Goal: Task Accomplishment & Management: Use online tool/utility

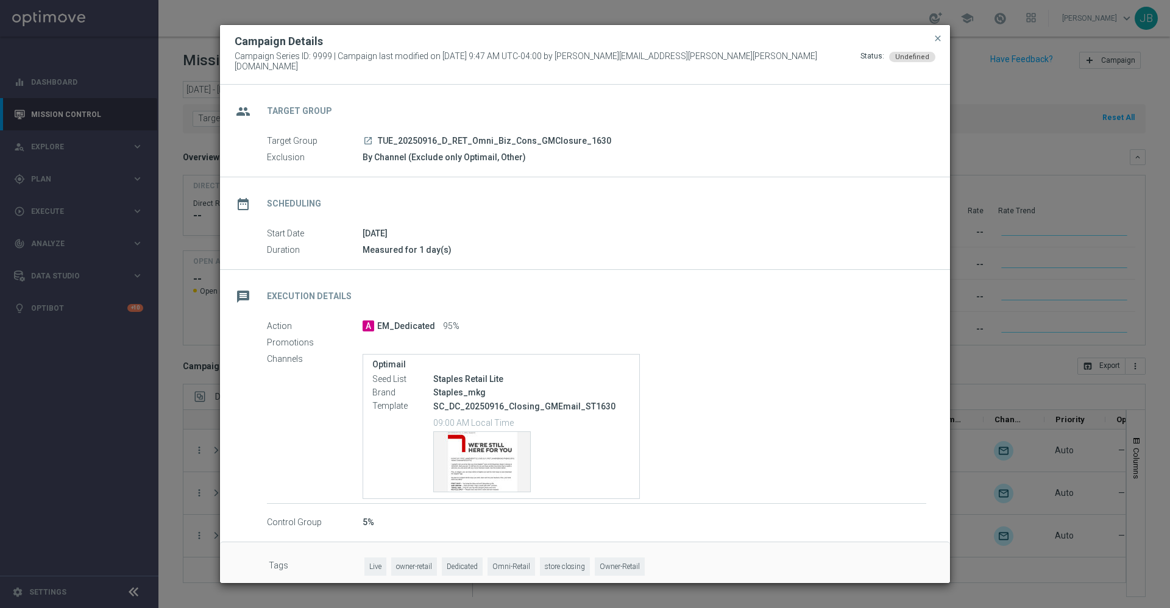
scroll to position [1, 0]
click at [939, 43] on span "close" at bounding box center [938, 39] width 10 height 10
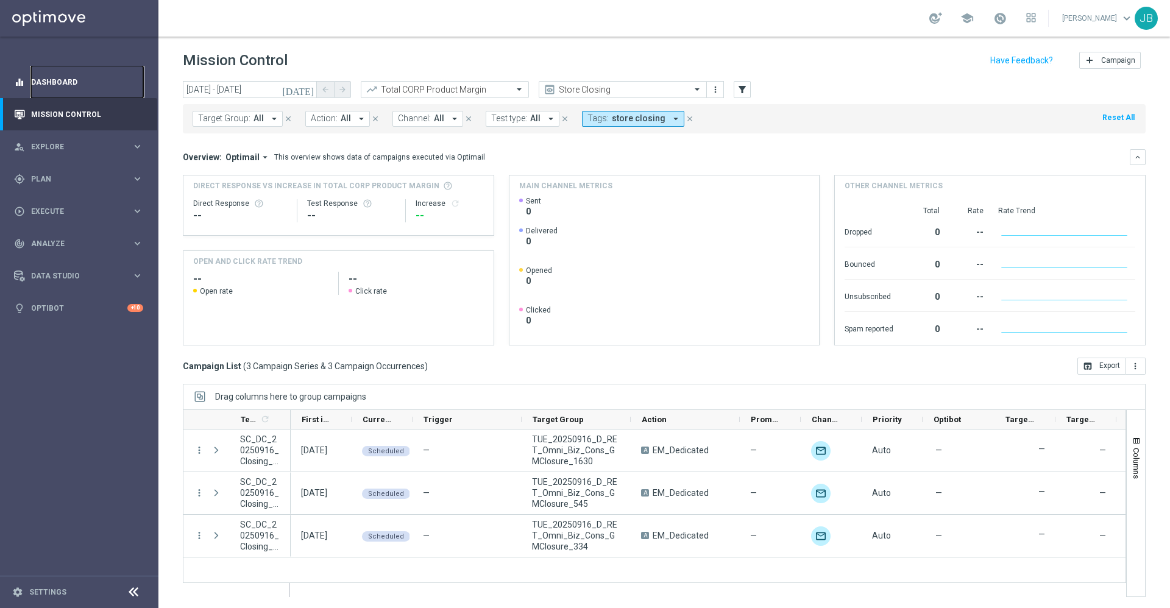
click at [48, 89] on link "Dashboard" at bounding box center [87, 82] width 112 height 32
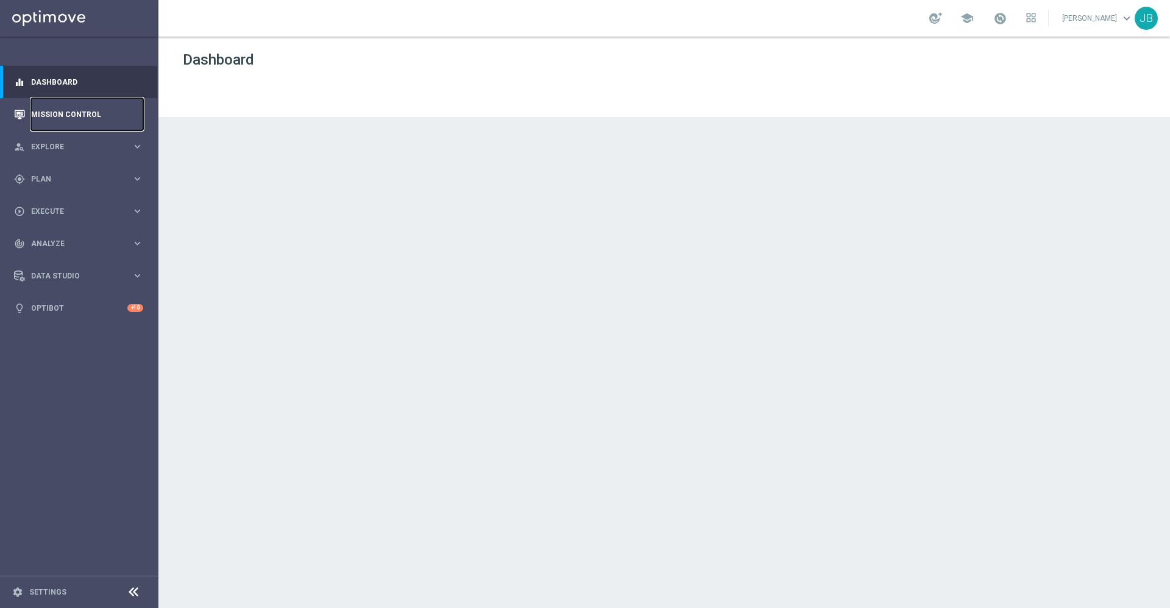
click at [74, 118] on link "Mission Control" at bounding box center [87, 114] width 112 height 32
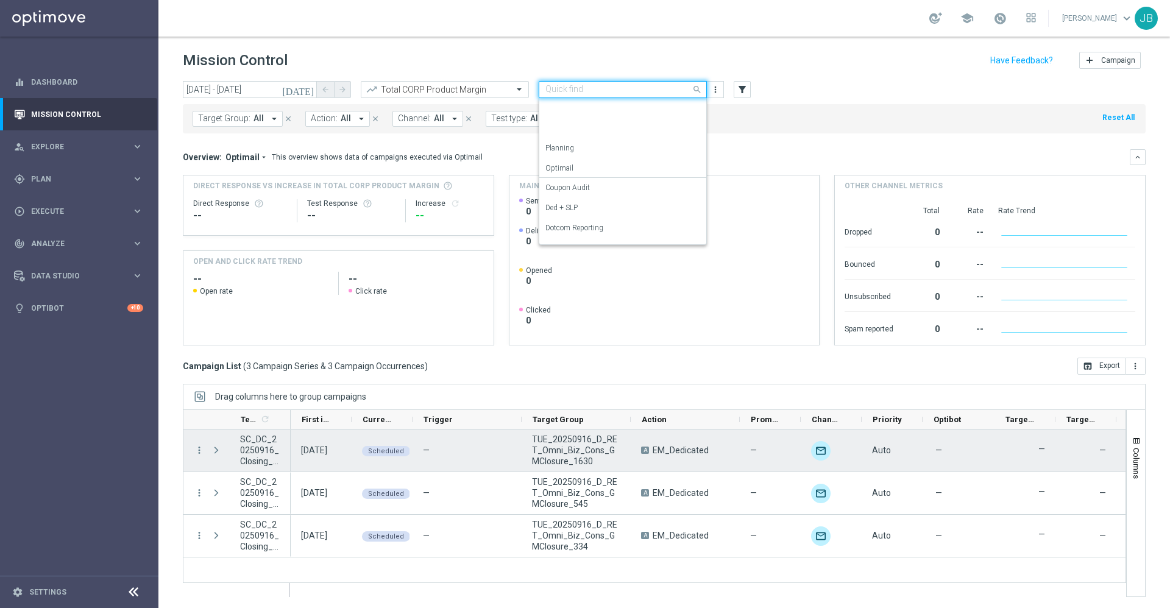
click at [606, 90] on input "text" at bounding box center [610, 90] width 130 height 10
click at [587, 138] on div "OMNI Reporting" at bounding box center [622, 133] width 155 height 20
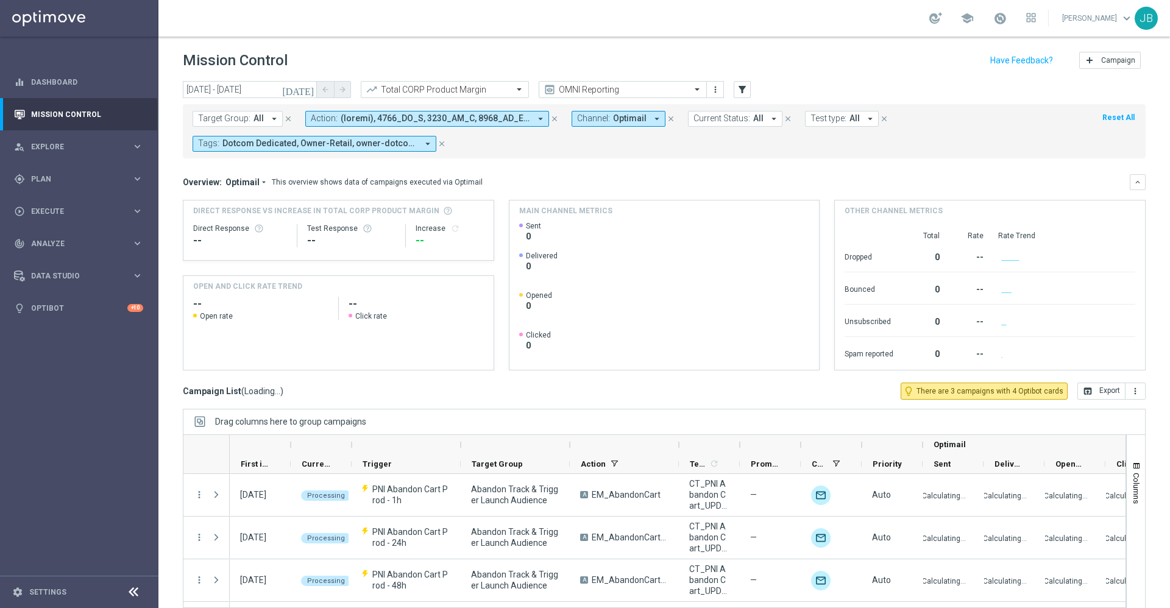
click at [309, 90] on icon "today" at bounding box center [298, 89] width 33 height 11
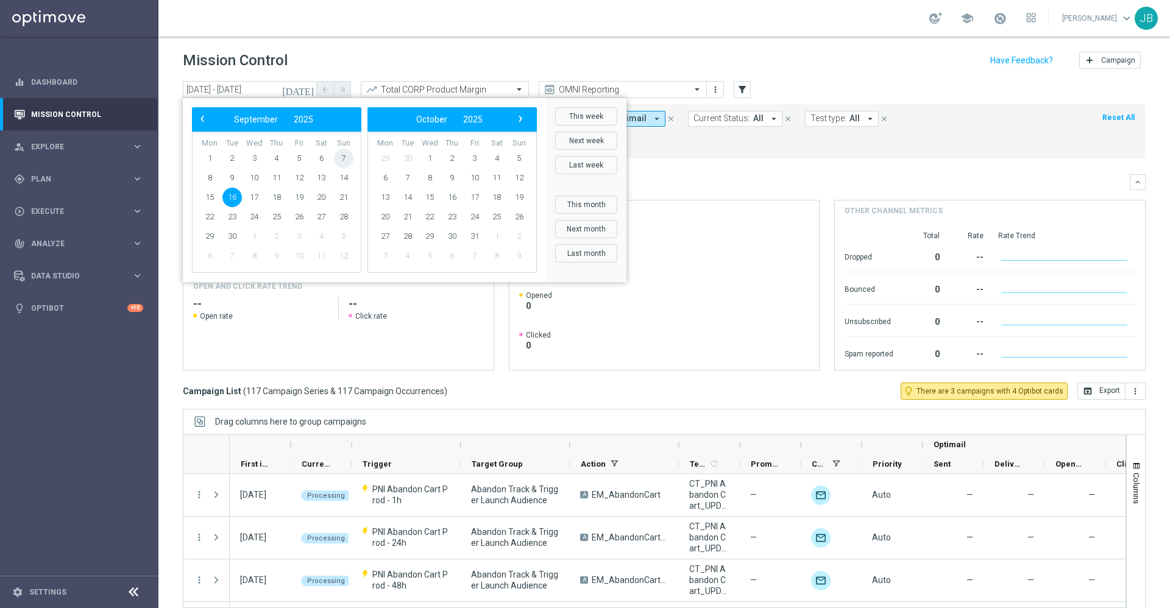
click at [345, 159] on span "7" at bounding box center [344, 159] width 20 height 20
click at [326, 175] on span "13" at bounding box center [321, 178] width 20 height 20
type input "07 Sep 2025 - 13 Sep 2025"
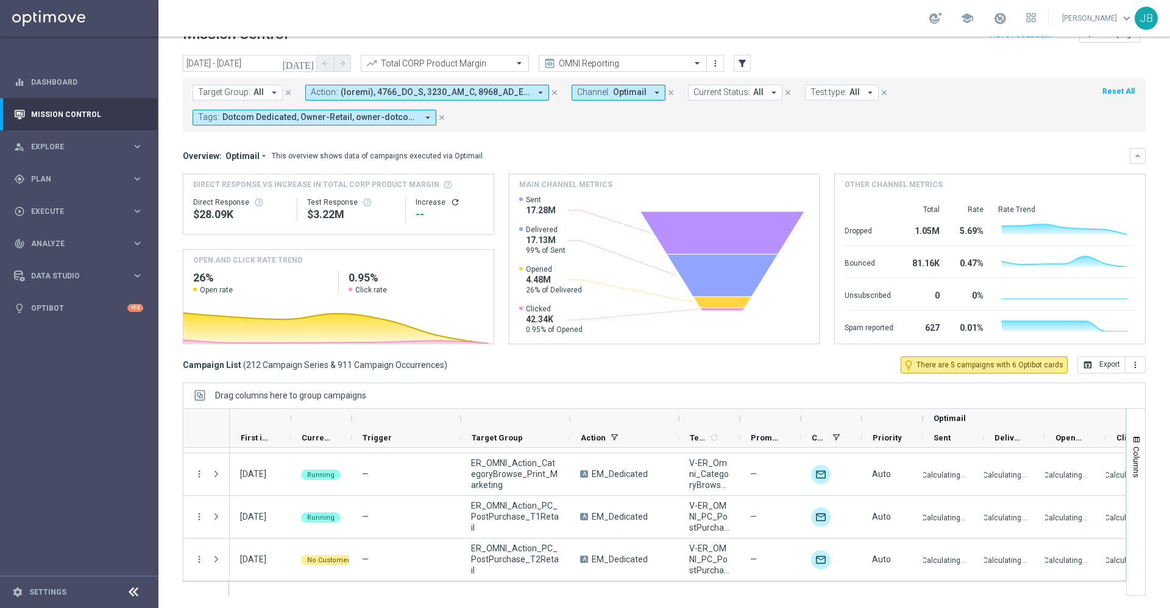
scroll to position [6913, 0]
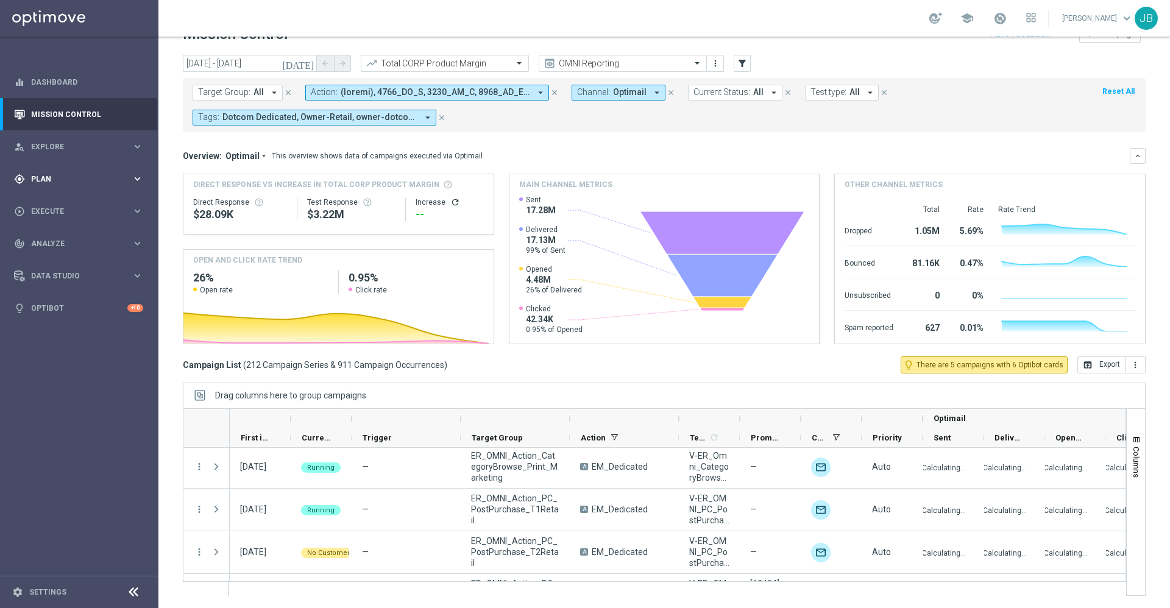
click at [65, 174] on div "gps_fixed Plan" at bounding box center [73, 179] width 118 height 11
click at [69, 243] on span "Templates" at bounding box center [75, 240] width 87 height 7
click at [54, 240] on span "Templates" at bounding box center [75, 240] width 87 height 7
click at [59, 241] on span "Templates" at bounding box center [75, 240] width 87 height 7
click at [58, 258] on link "Optimail" at bounding box center [82, 259] width 89 height 10
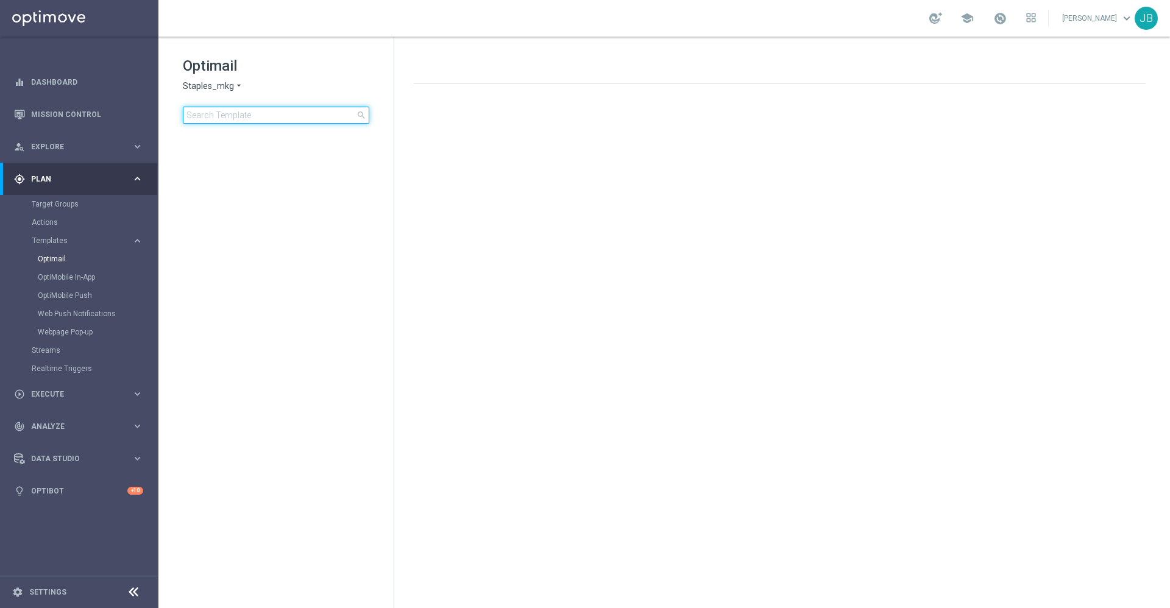
click at [220, 112] on input at bounding box center [276, 115] width 187 height 17
click at [245, 116] on input "15D" at bounding box center [276, 115] width 187 height 17
type input "15D"
click at [224, 116] on input "15D" at bounding box center [276, 115] width 187 height 17
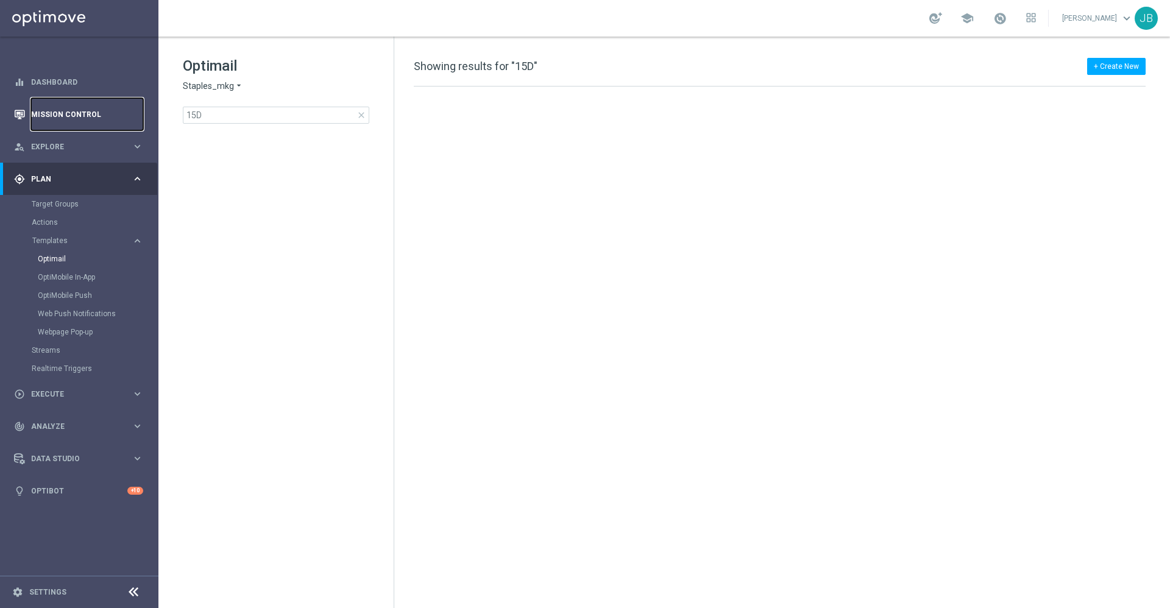
click at [119, 120] on link "Mission Control" at bounding box center [87, 114] width 112 height 32
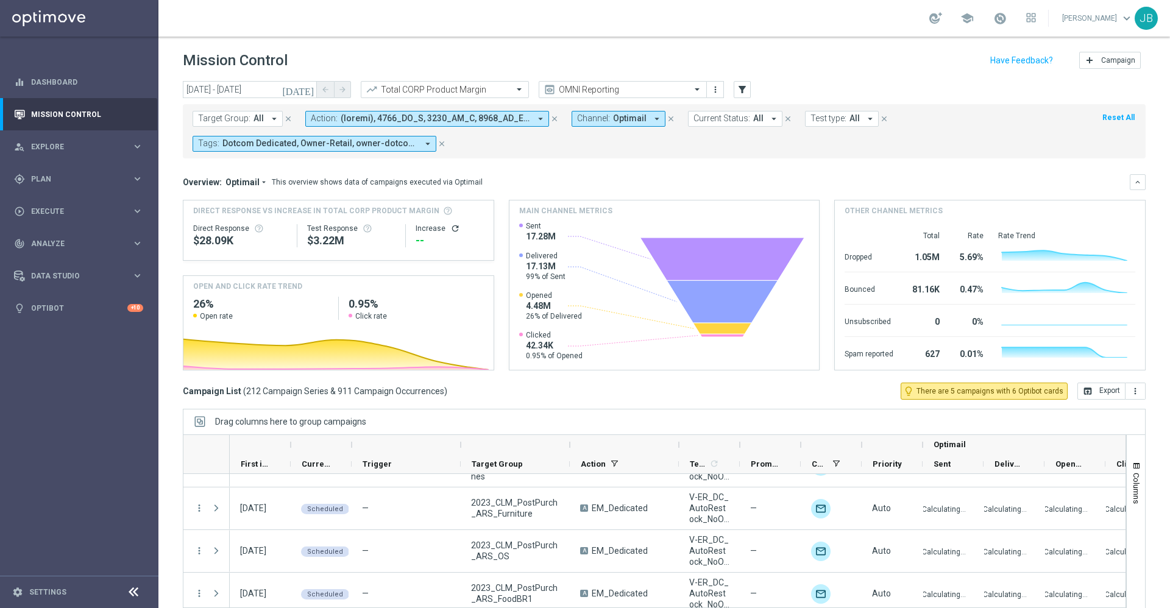
scroll to position [1450, 0]
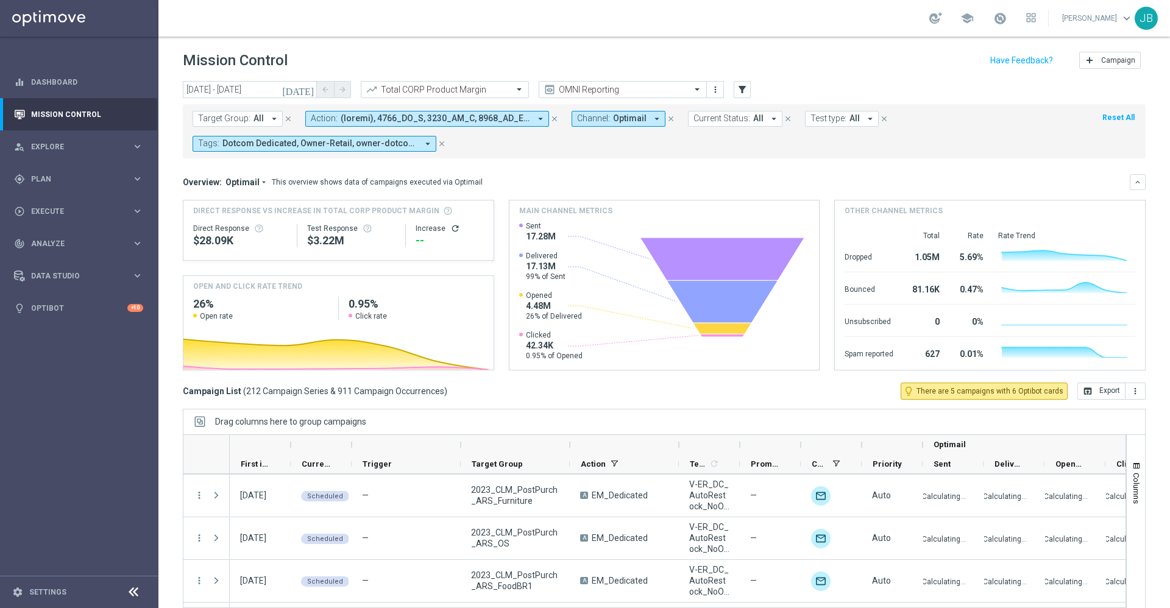
click at [585, 79] on header "Mission Control add Campaign" at bounding box center [664, 59] width 1012 height 44
click at [586, 88] on input "text" at bounding box center [610, 90] width 130 height 10
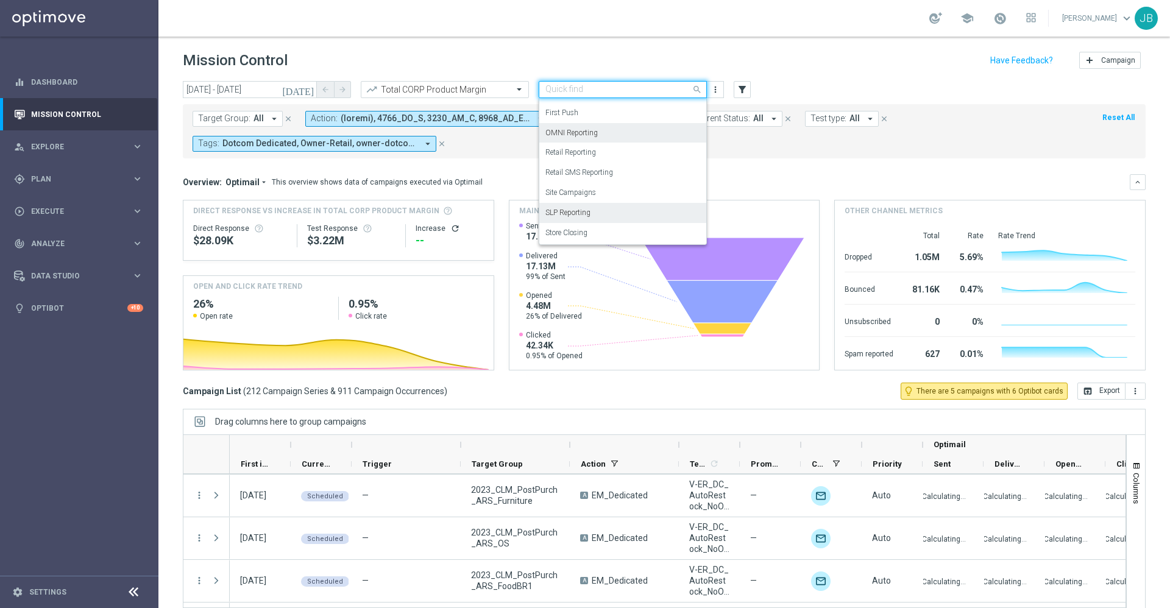
scroll to position [11, 0]
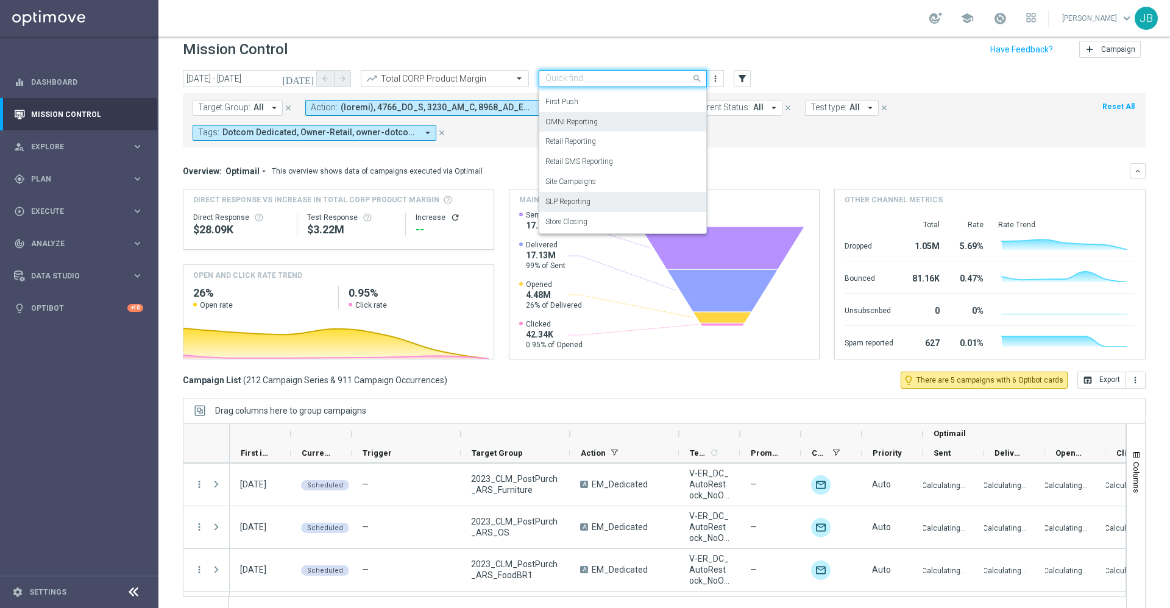
click at [575, 204] on label "SLP Reporting" at bounding box center [567, 202] width 45 height 10
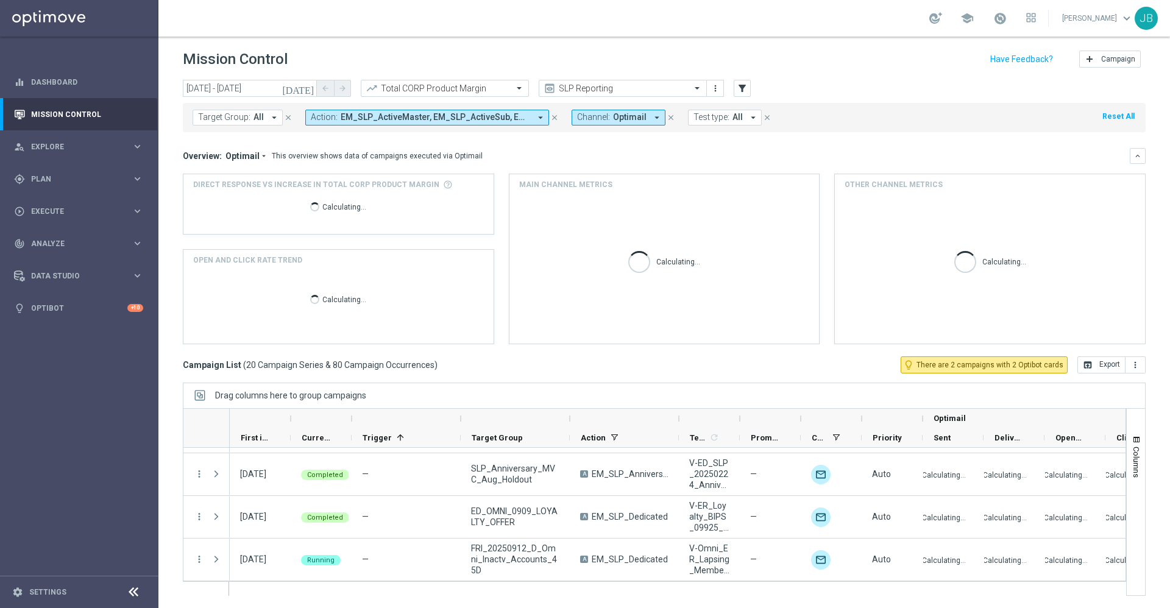
scroll to position [720, 0]
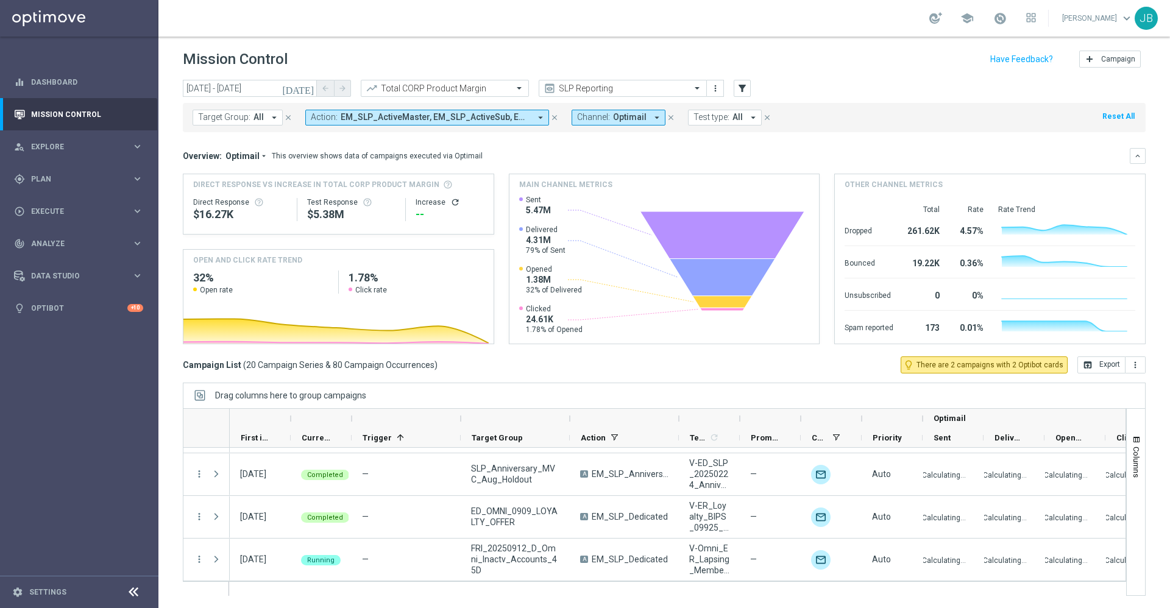
click at [307, 91] on icon "today" at bounding box center [298, 88] width 33 height 11
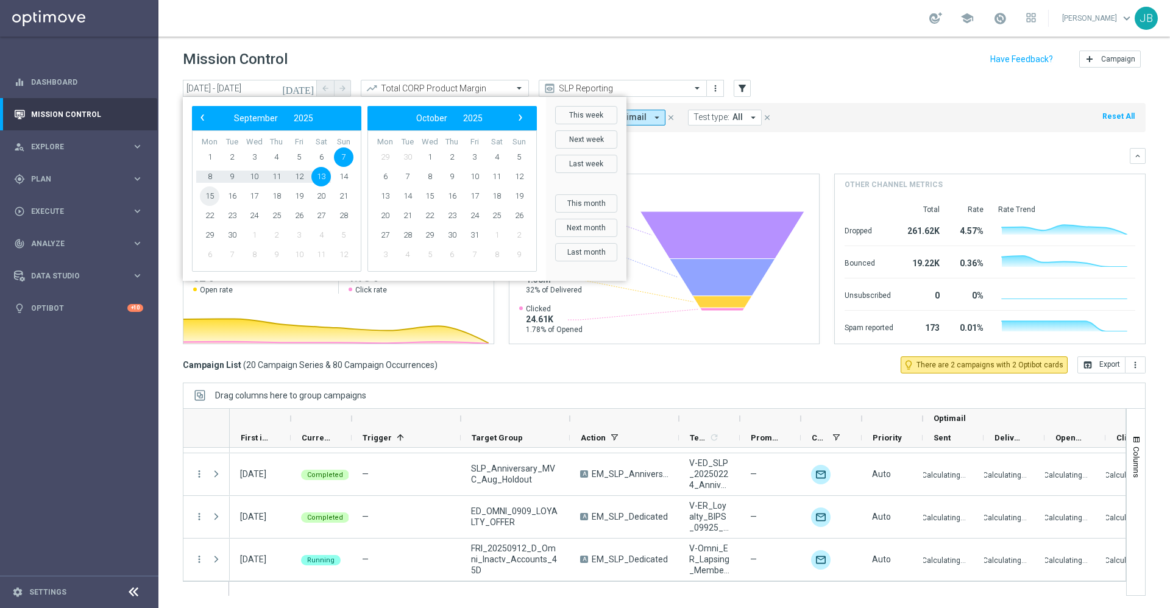
click at [216, 197] on span "15" at bounding box center [210, 197] width 20 height 20
type input "15 Sep 2025 - 15 Sep 2025"
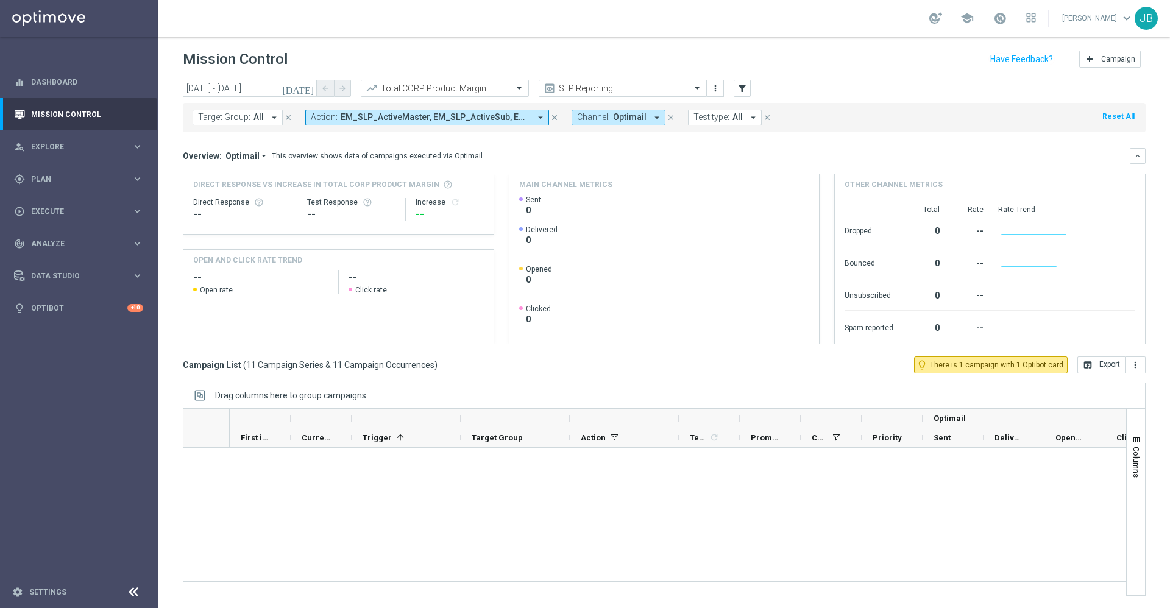
scroll to position [336, 0]
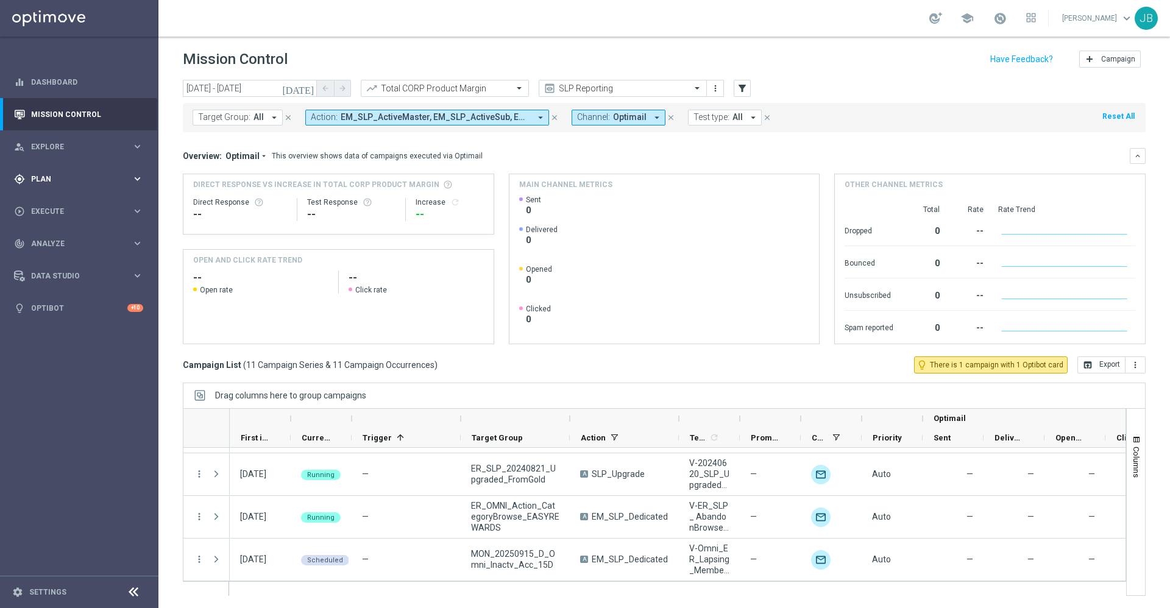
click at [74, 174] on div "gps_fixed Plan" at bounding box center [73, 179] width 118 height 11
click at [63, 238] on span "Templates" at bounding box center [75, 240] width 87 height 7
click at [66, 243] on span "Templates" at bounding box center [75, 240] width 87 height 7
click at [69, 261] on link "Optimail" at bounding box center [82, 259] width 89 height 10
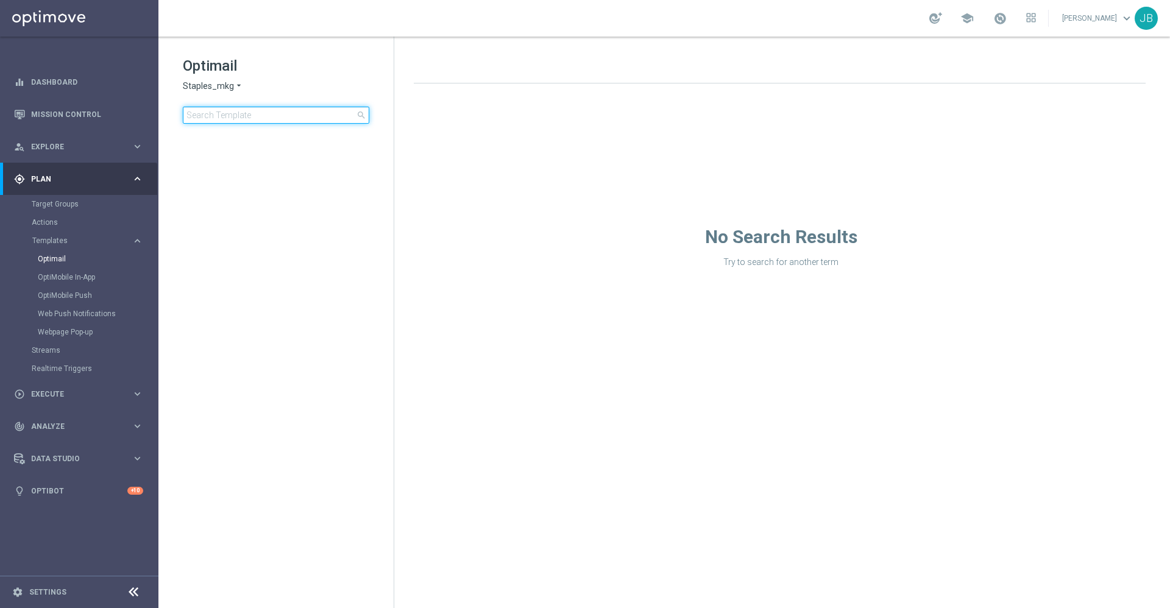
click at [255, 112] on input at bounding box center [276, 115] width 187 height 17
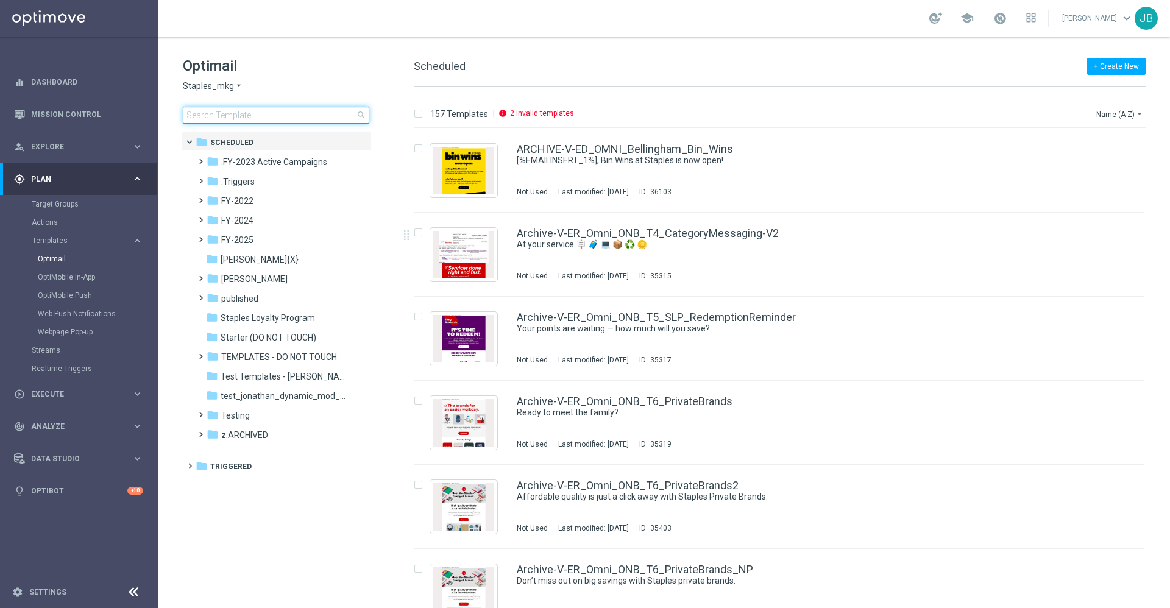
click at [233, 119] on input at bounding box center [276, 115] width 187 height 17
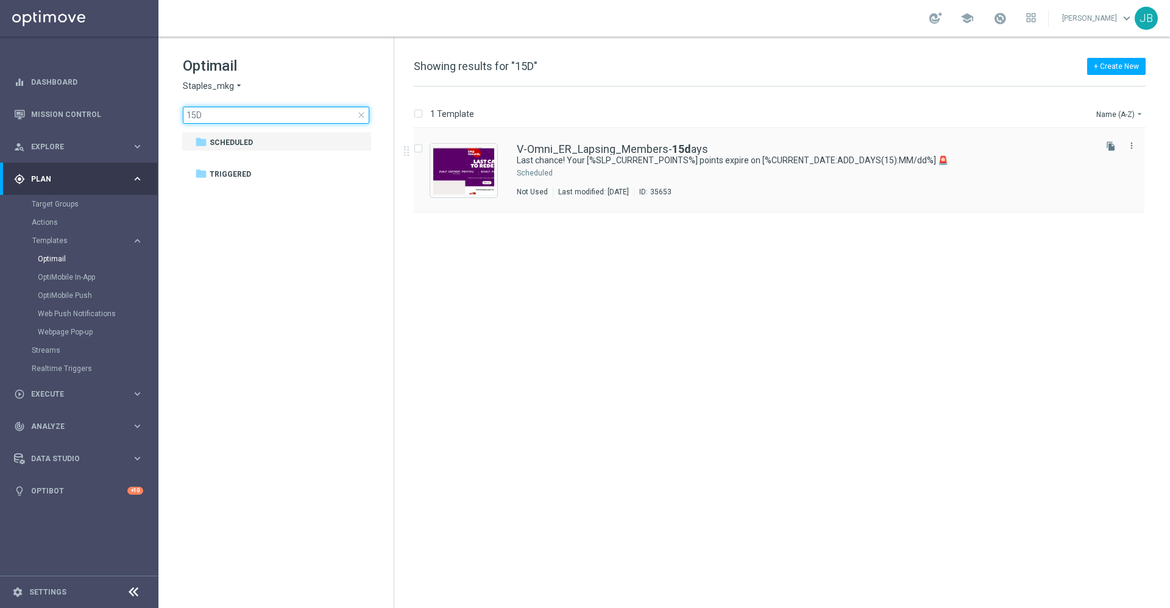
type input "15D"
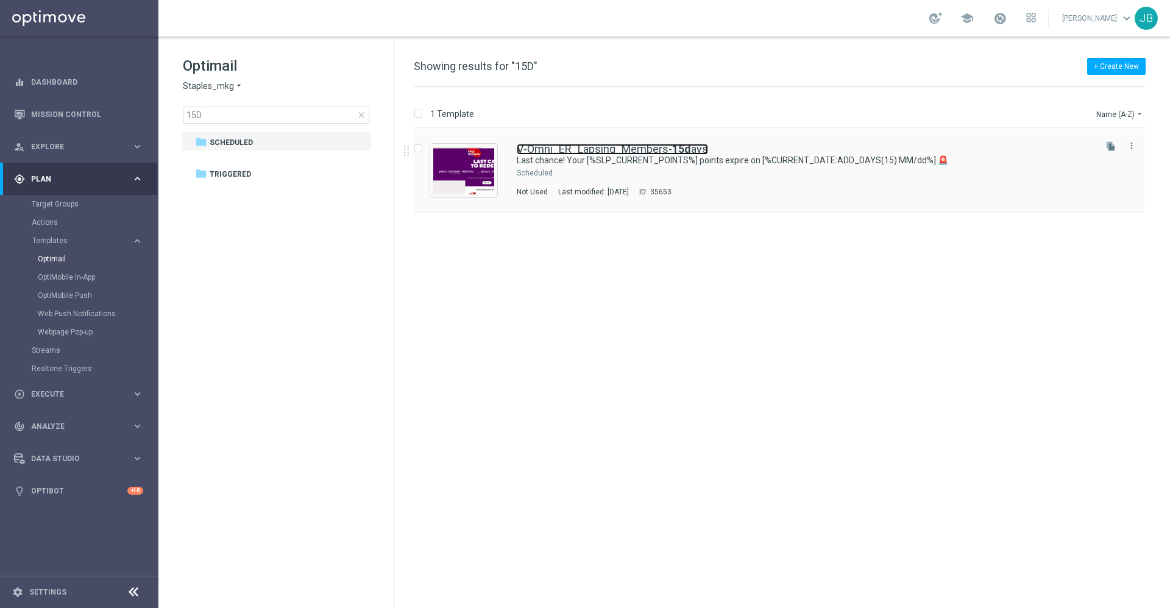
click at [540, 146] on link "V-Omni_ER_Lapsing_Members- 15d ays" at bounding box center [612, 149] width 191 height 11
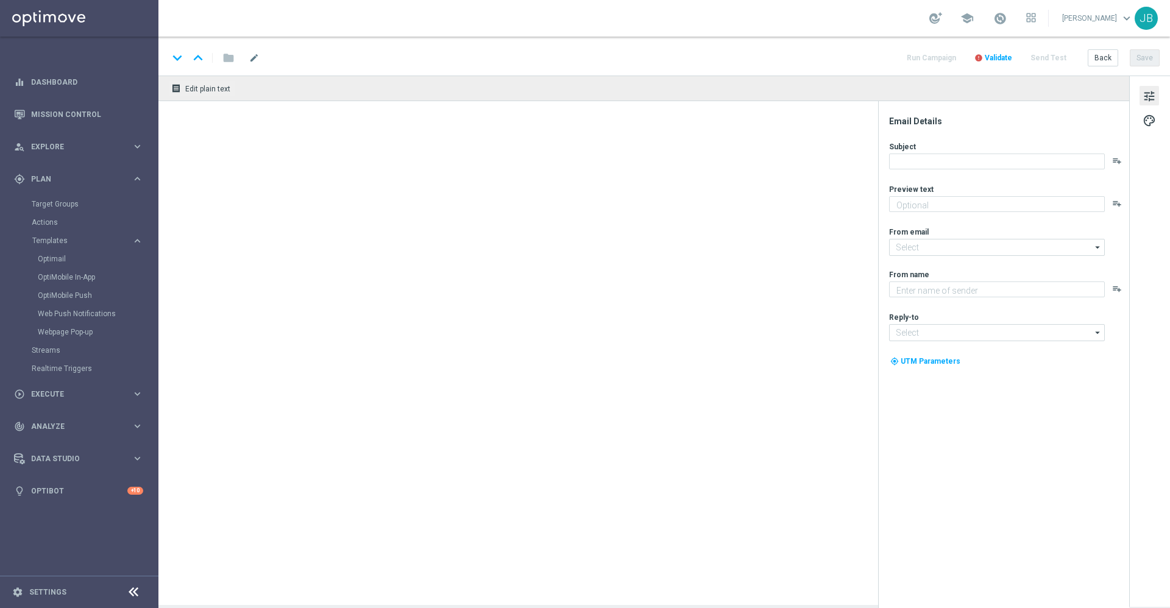
type textarea "Redeem them now before they're gone!"
type input "staples@connected.staples.com"
type textarea "Staples"
type input "info@staples.com"
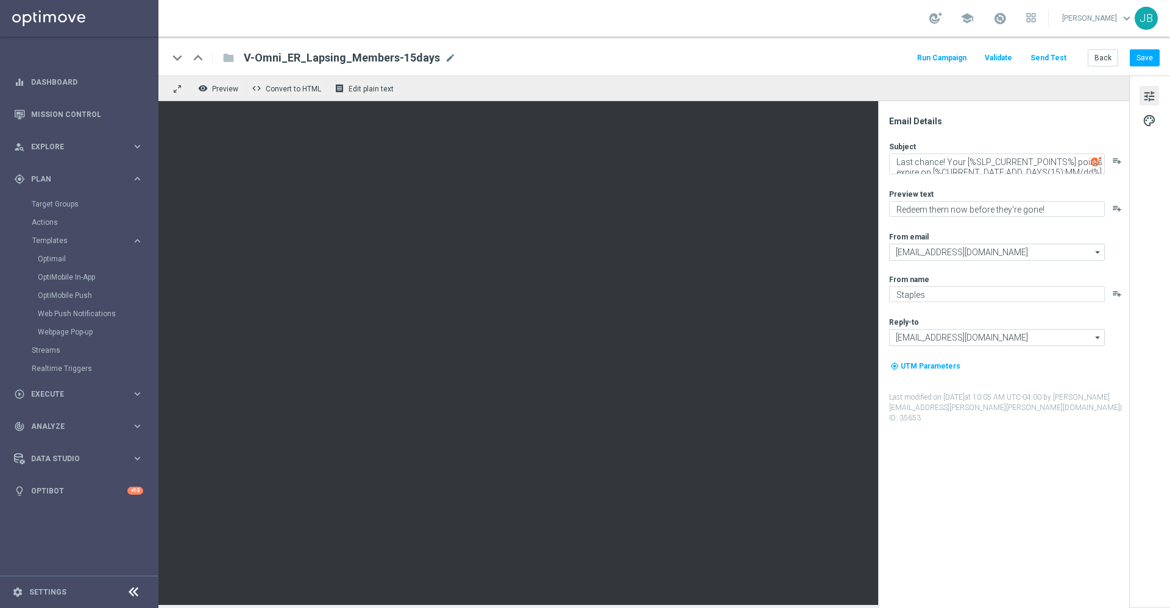
click at [1057, 55] on button "Send Test" at bounding box center [1049, 58] width 40 height 16
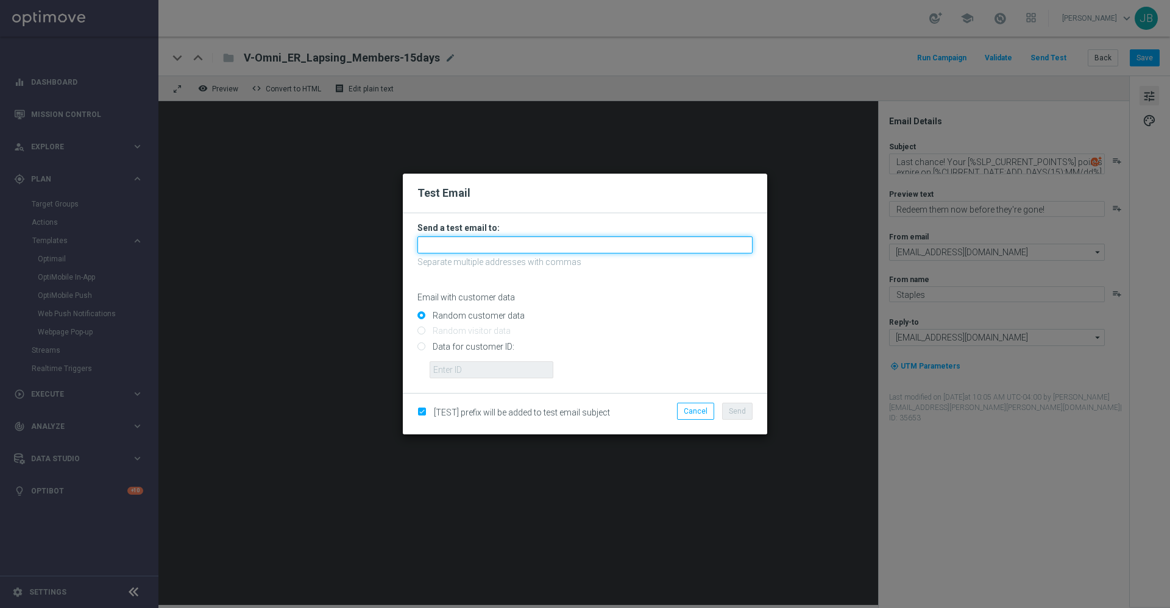
click at [525, 252] on input "text" at bounding box center [584, 244] width 335 height 17
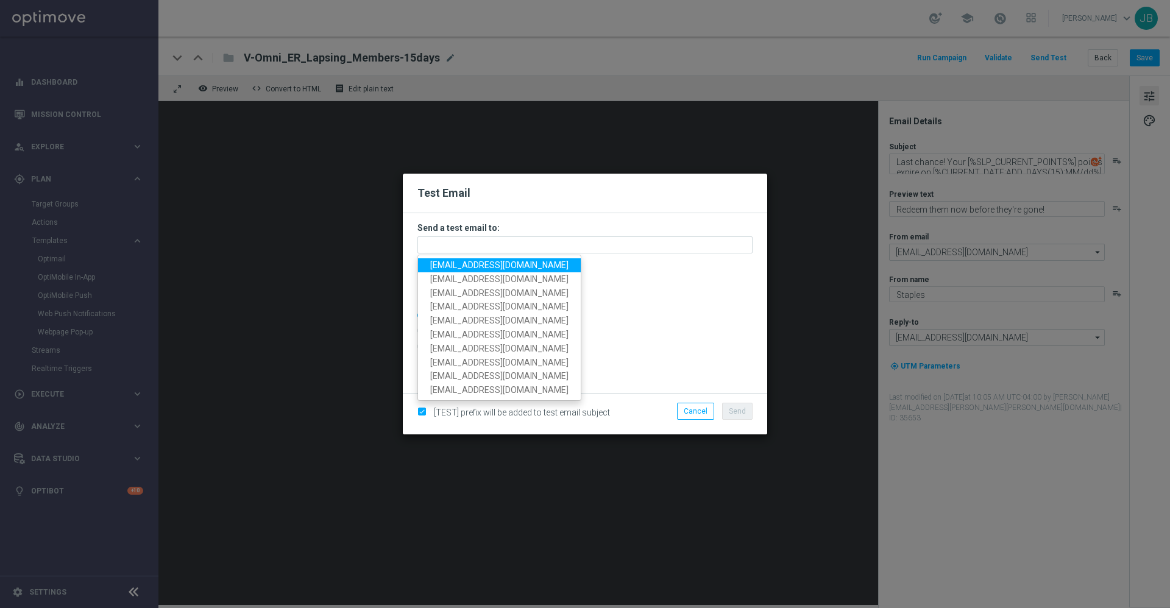
click at [511, 263] on span "staples.336a@litmusemail.com" at bounding box center [499, 265] width 138 height 10
type input "staples.336a@litmusemail.com"
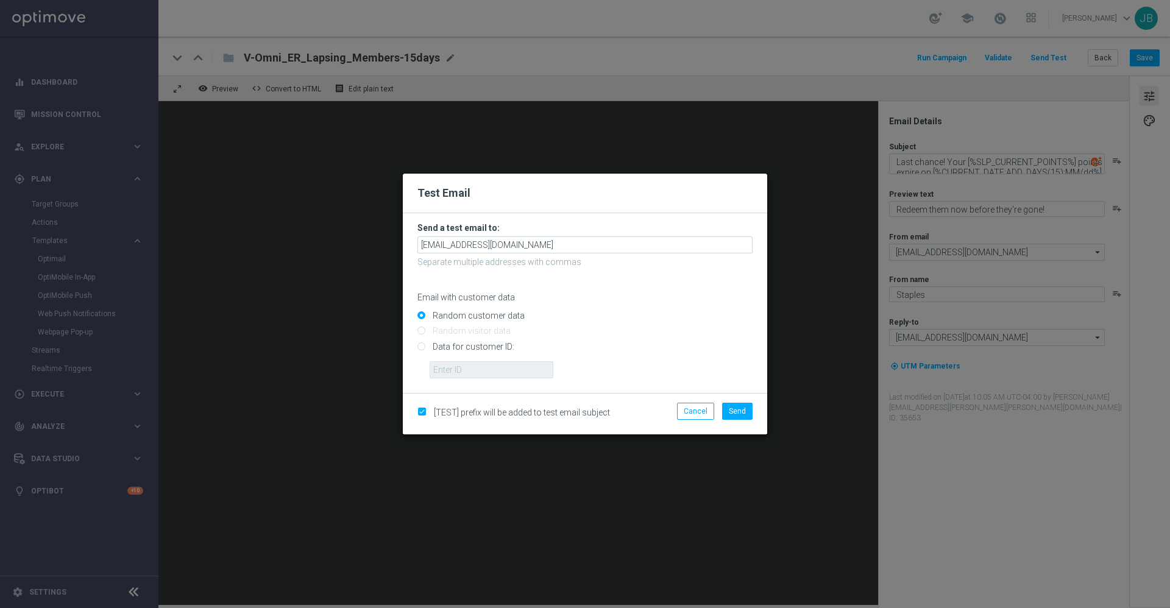
click at [422, 347] on input "Data for customer ID:" at bounding box center [584, 351] width 335 height 17
radio input "true"
click at [450, 364] on input "text" at bounding box center [492, 369] width 124 height 17
paste input "10000017453"
type input "10000017453"
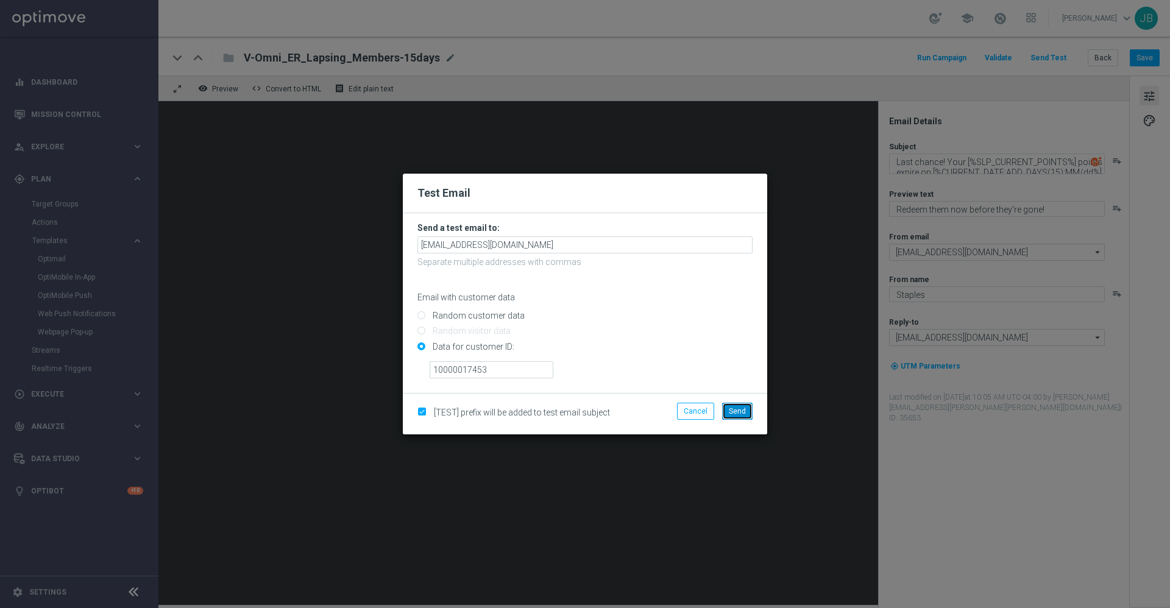
click at [742, 411] on span "Send" at bounding box center [737, 411] width 17 height 9
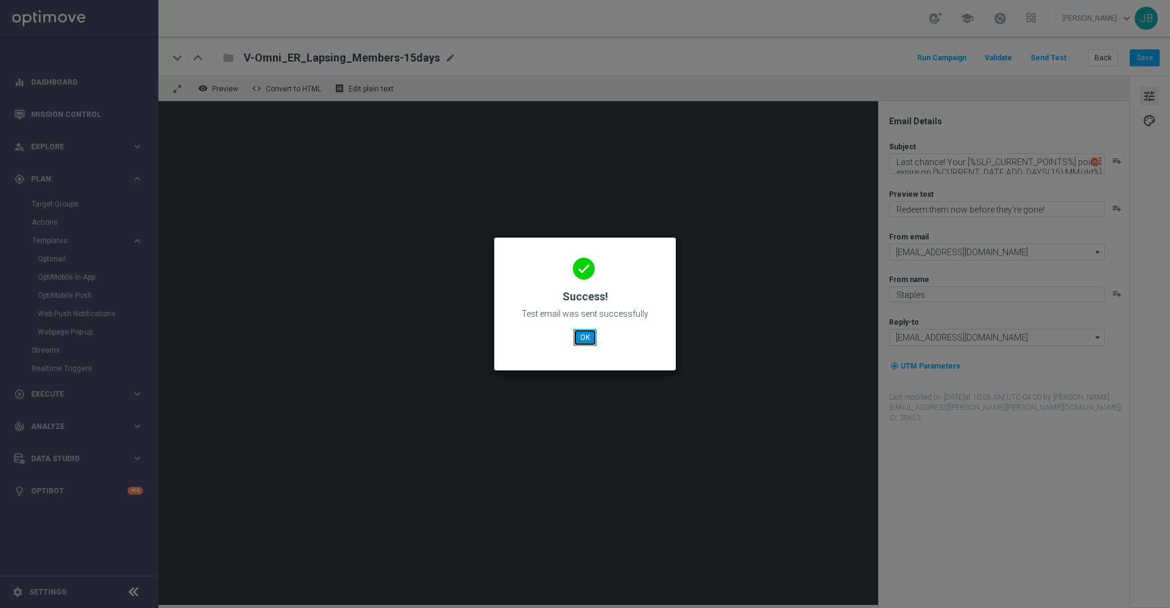
click at [581, 338] on button "OK" at bounding box center [585, 337] width 23 height 17
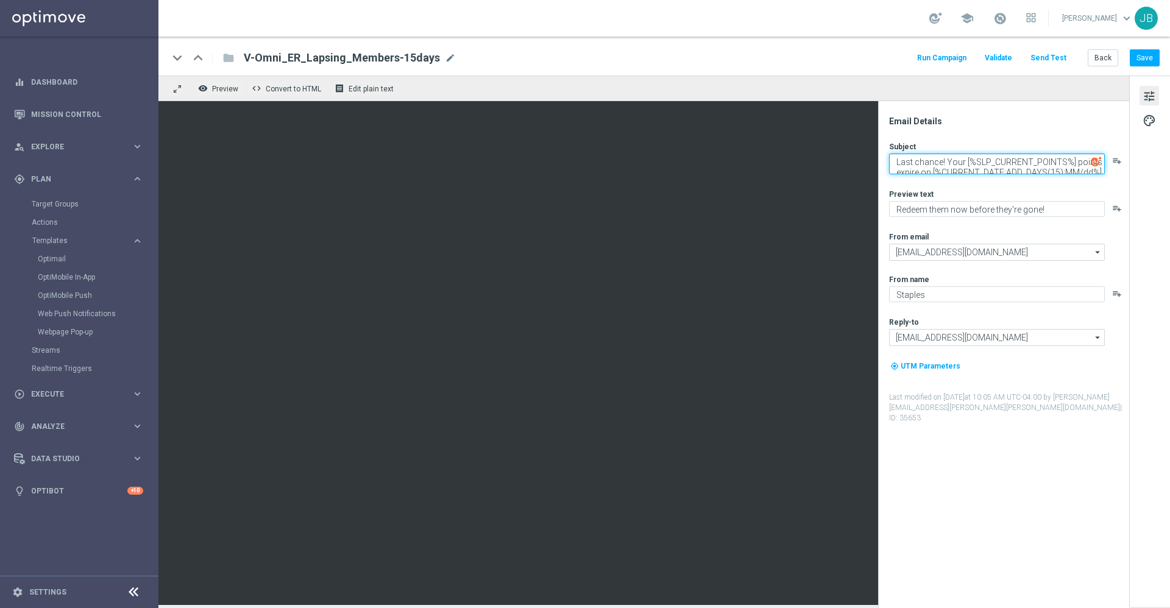
drag, startPoint x: 944, startPoint y: 166, endPoint x: 1002, endPoint y: 187, distance: 61.3
click at [1002, 187] on div "Subject Last chance! Your [%SLP_CURRENT_POINTS%] points expire on [%CURRENT_DAT…" at bounding box center [1008, 282] width 239 height 282
click at [1054, 60] on button "Send Test" at bounding box center [1049, 58] width 40 height 16
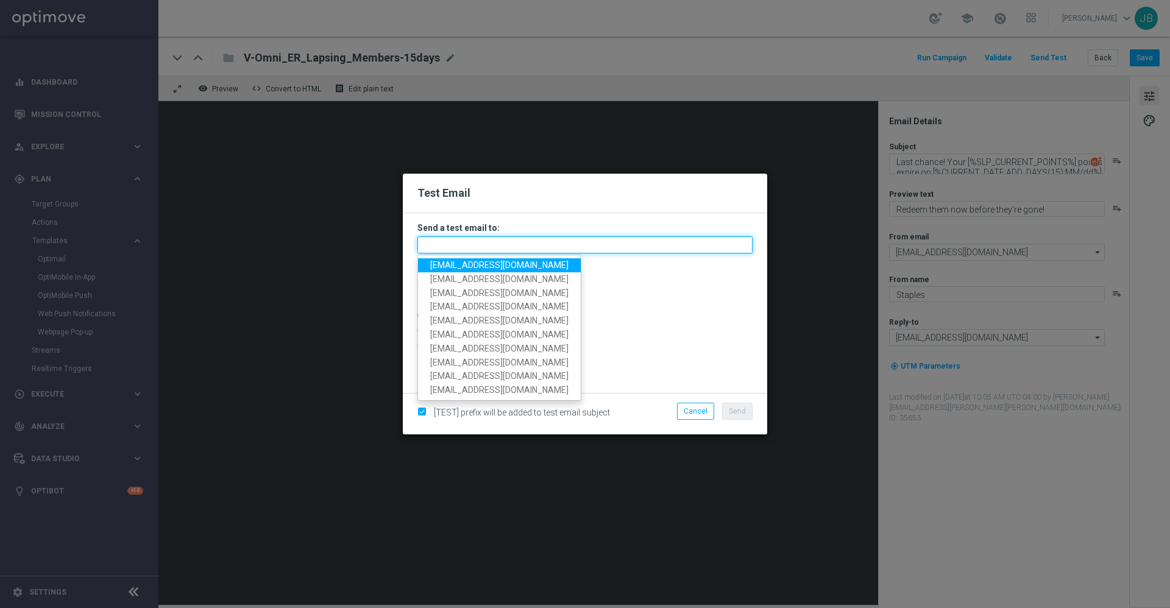
click at [553, 243] on input "text" at bounding box center [584, 244] width 335 height 17
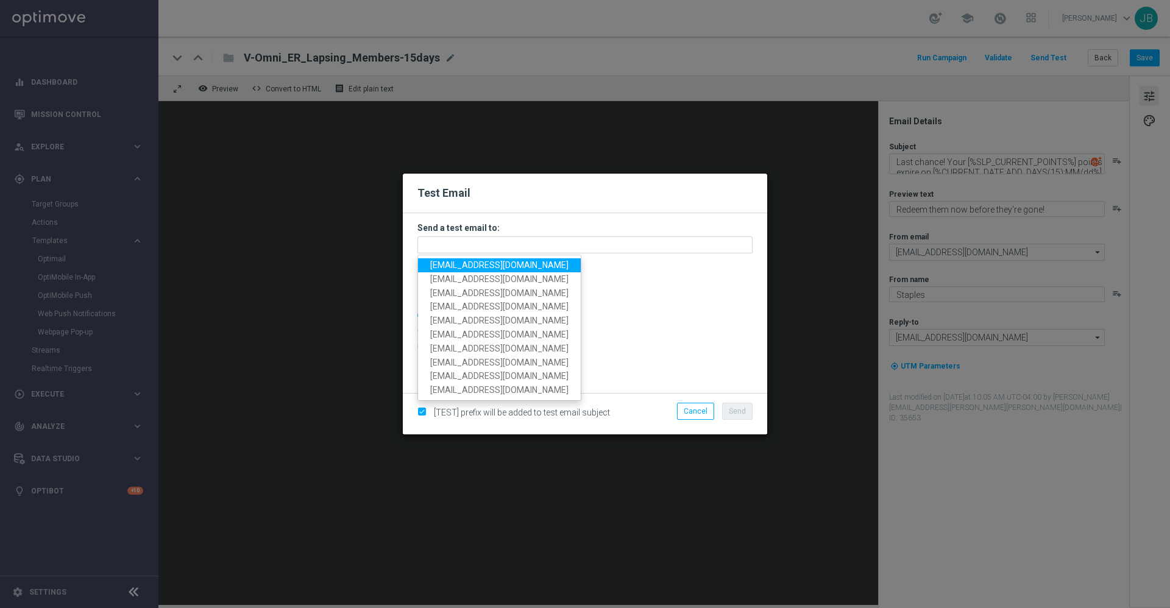
click at [513, 265] on span "staples.336a@litmusemail.com" at bounding box center [499, 265] width 138 height 10
type input "staples.336a@litmusemail.com"
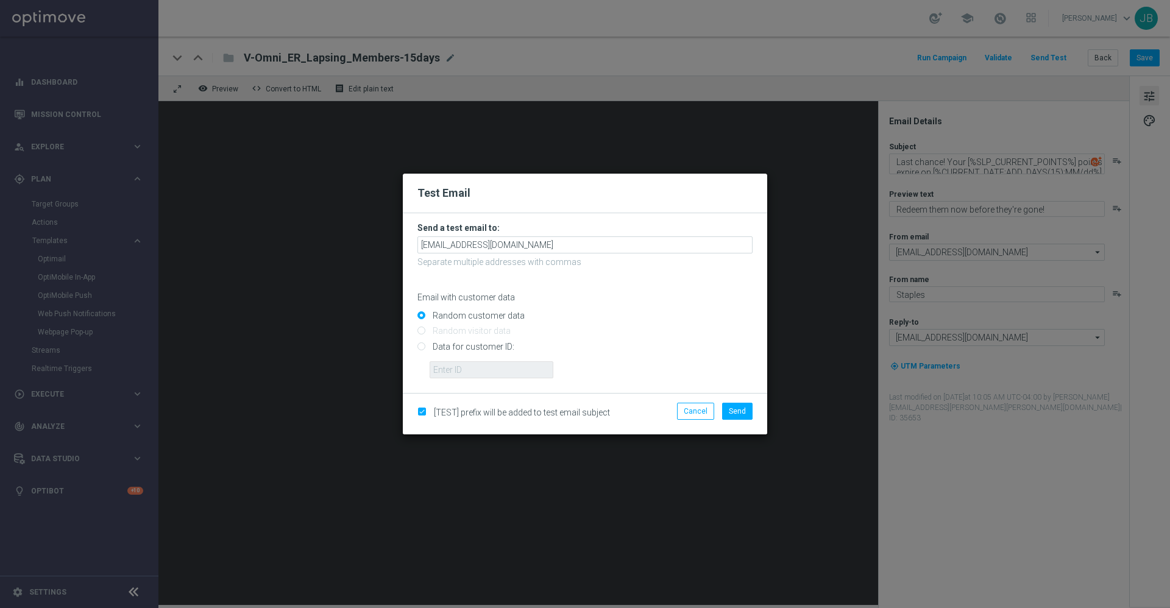
click at [422, 348] on input "Data for customer ID:" at bounding box center [584, 351] width 335 height 17
radio input "true"
click at [449, 369] on input "text" at bounding box center [492, 369] width 124 height 17
paste input "10000050108"
type input "10000050108"
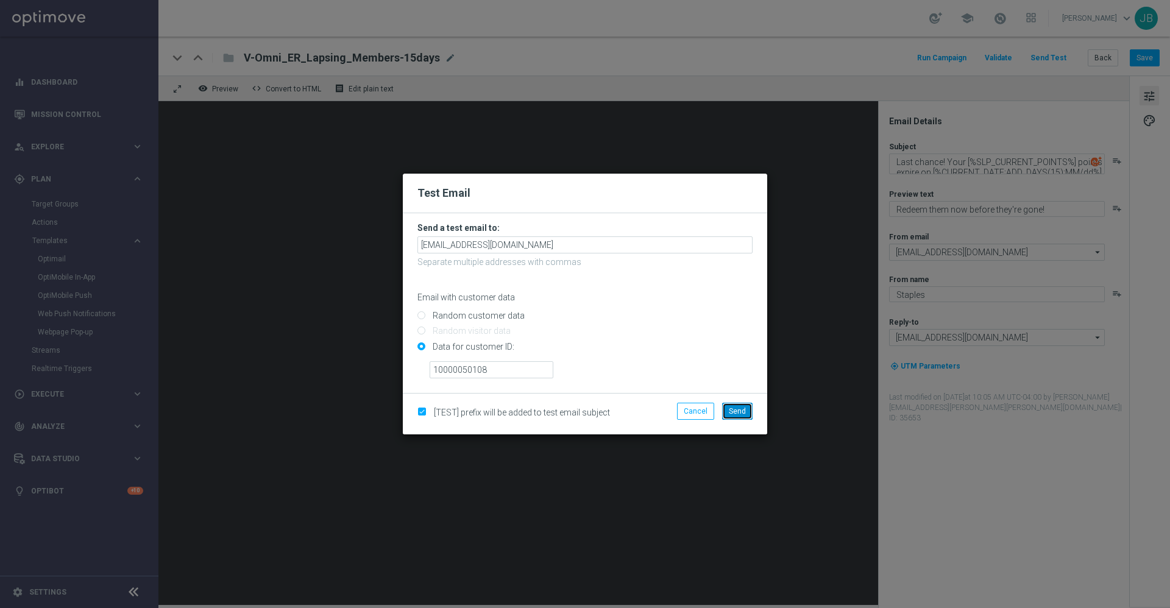
click at [741, 410] on span "Send" at bounding box center [737, 411] width 17 height 9
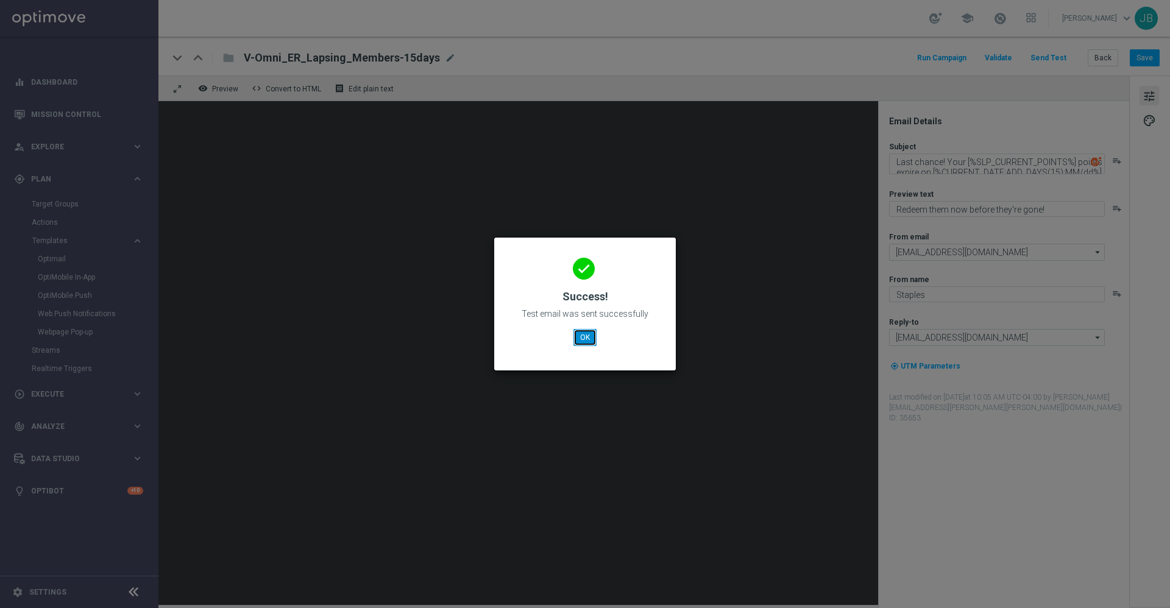
click at [589, 343] on button "OK" at bounding box center [585, 337] width 23 height 17
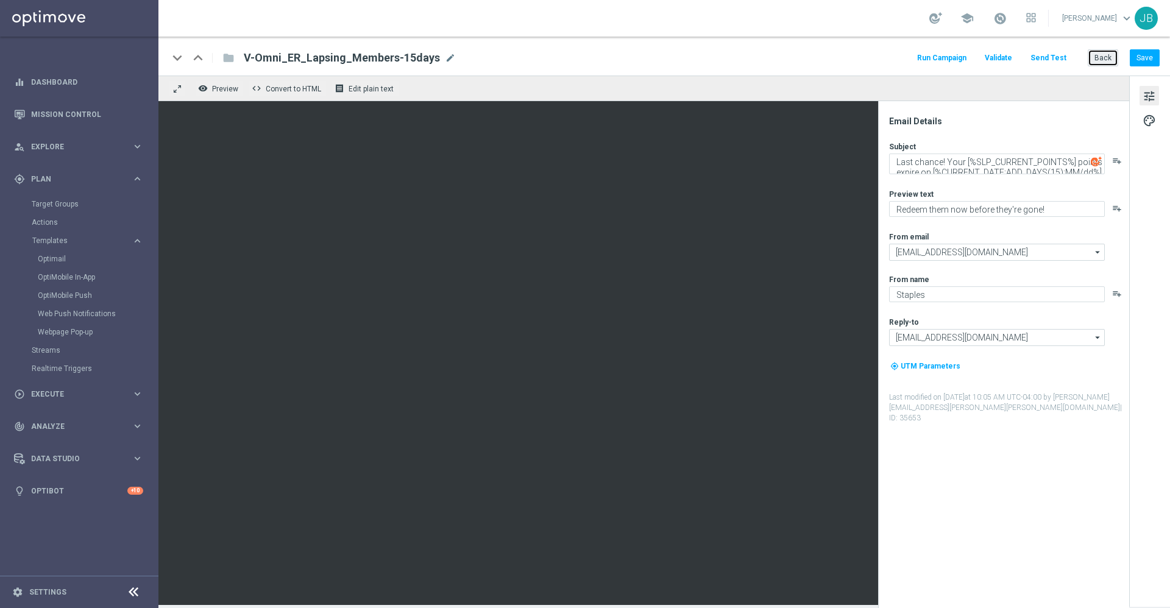
click at [1108, 60] on button "Back" at bounding box center [1103, 57] width 30 height 17
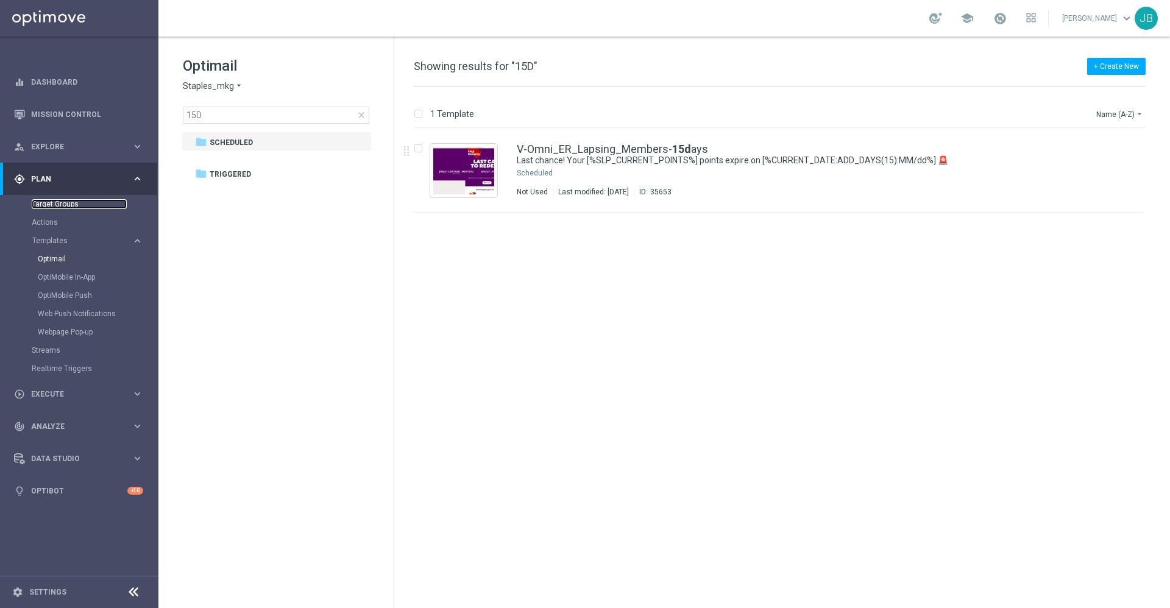
click at [73, 202] on link "Target Groups" at bounding box center [79, 204] width 95 height 10
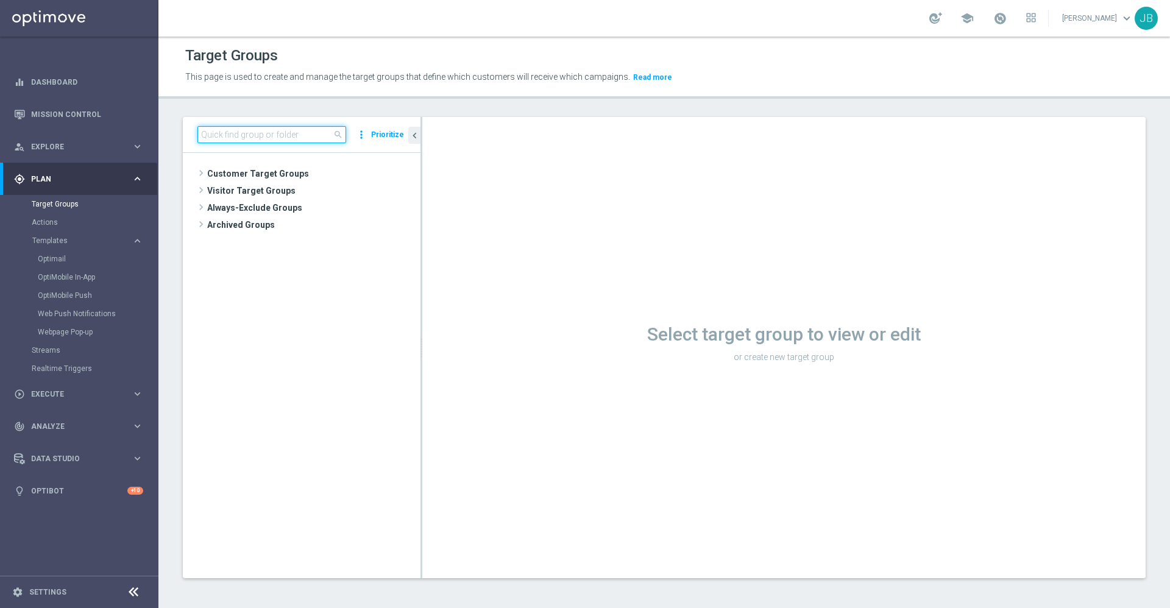
click at [236, 138] on input at bounding box center [271, 134] width 149 height 17
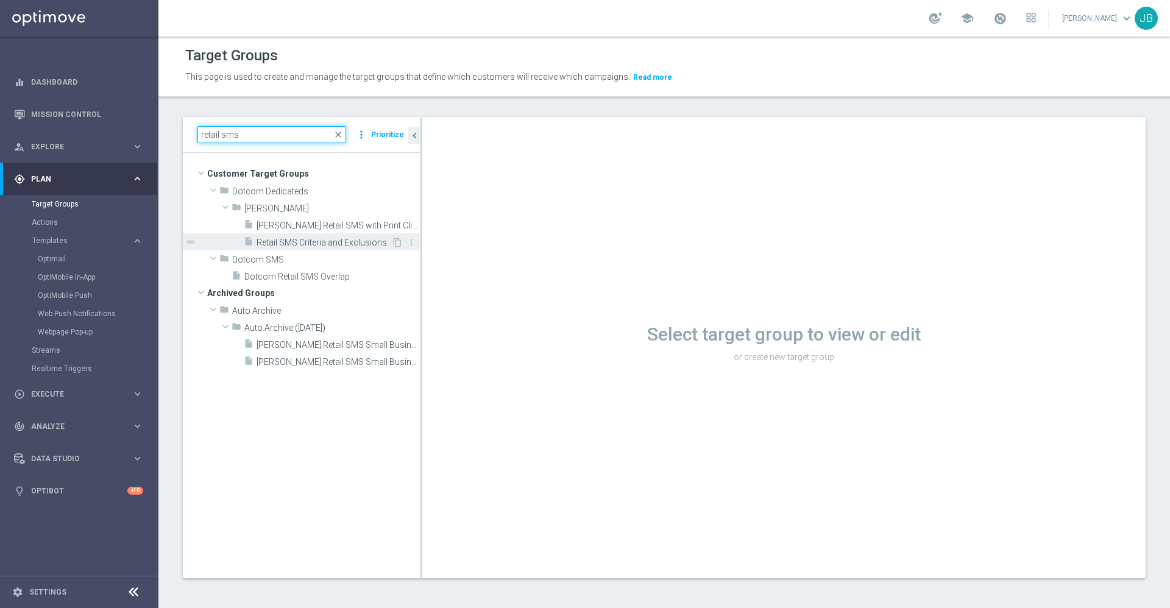
type input "retail sms"
click at [316, 239] on span "Retail SMS Criteria and Exclusions" at bounding box center [324, 243] width 135 height 10
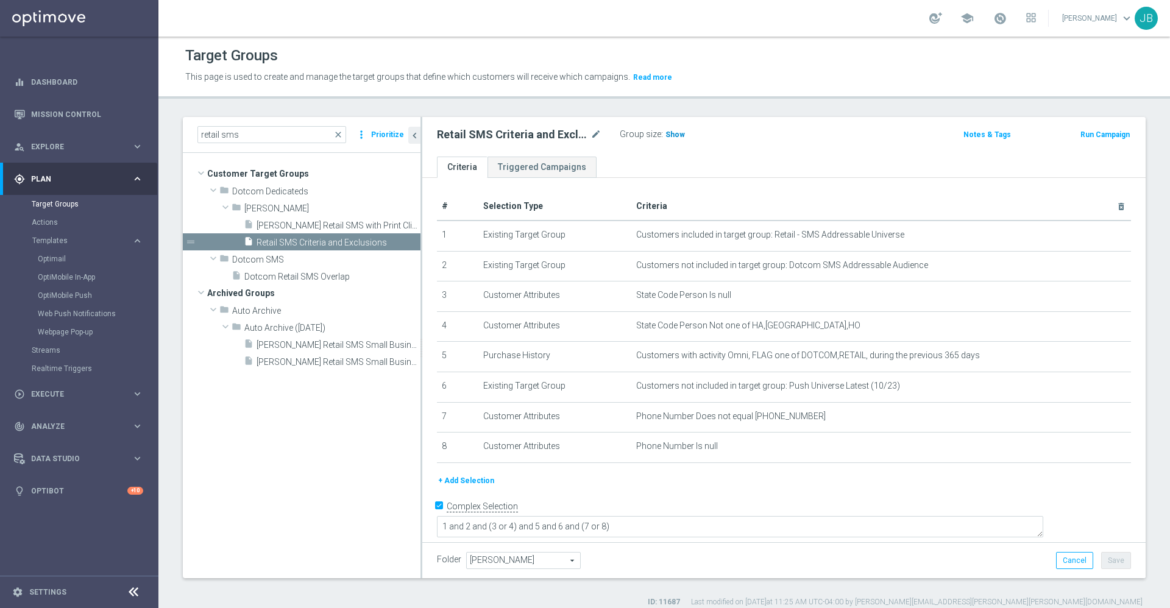
click at [672, 137] on span "Show" at bounding box center [676, 134] width 20 height 9
click at [64, 241] on span "Templates" at bounding box center [75, 240] width 87 height 7
click at [62, 260] on link "Optimail" at bounding box center [82, 259] width 89 height 10
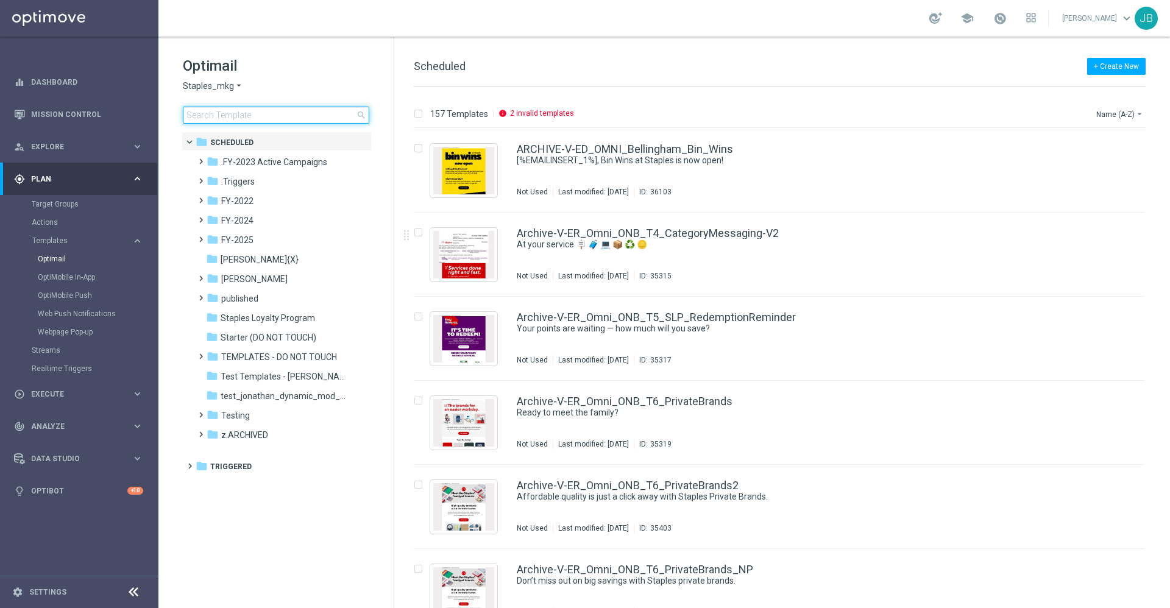
click at [263, 113] on input at bounding box center [276, 115] width 187 height 17
click at [254, 239] on div "folder FY-2025" at bounding box center [277, 240] width 140 height 14
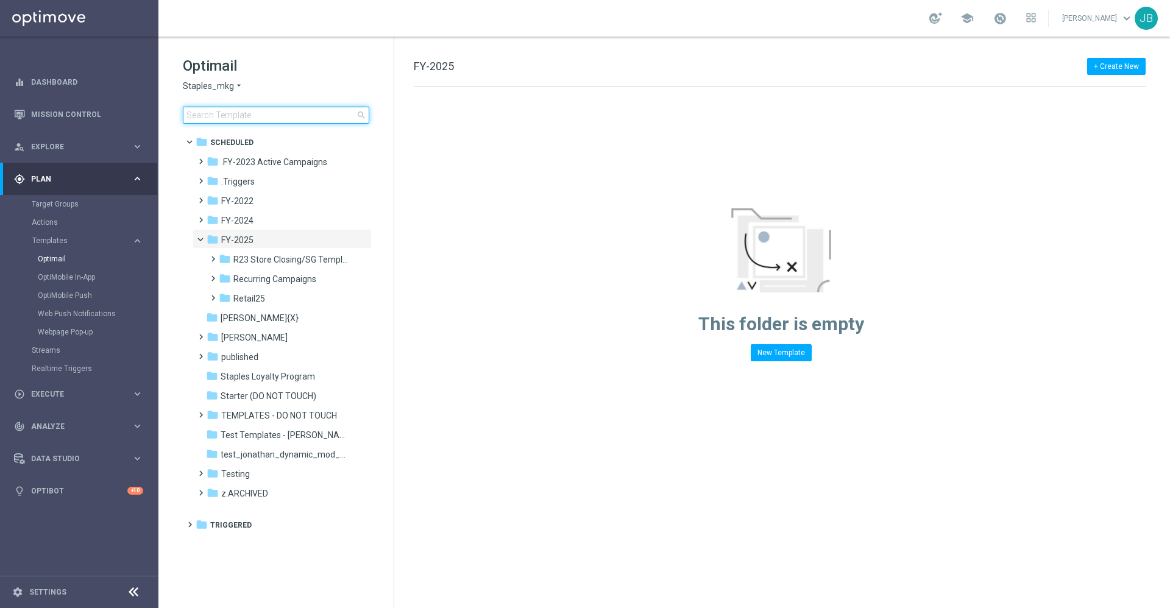
click at [270, 118] on input at bounding box center [276, 115] width 187 height 17
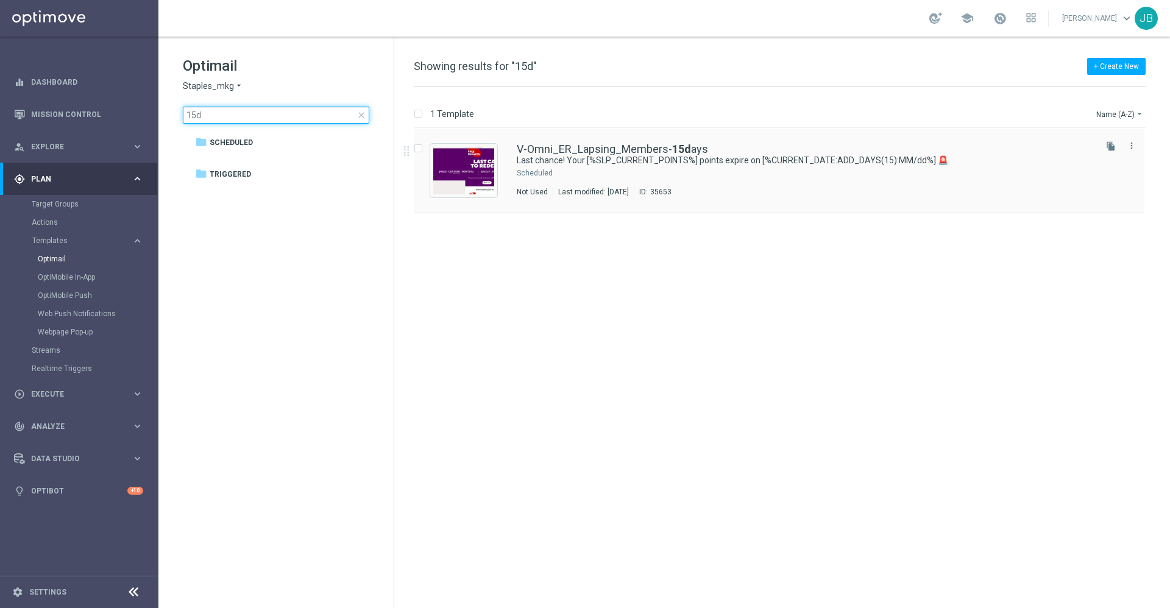
type input "15d"
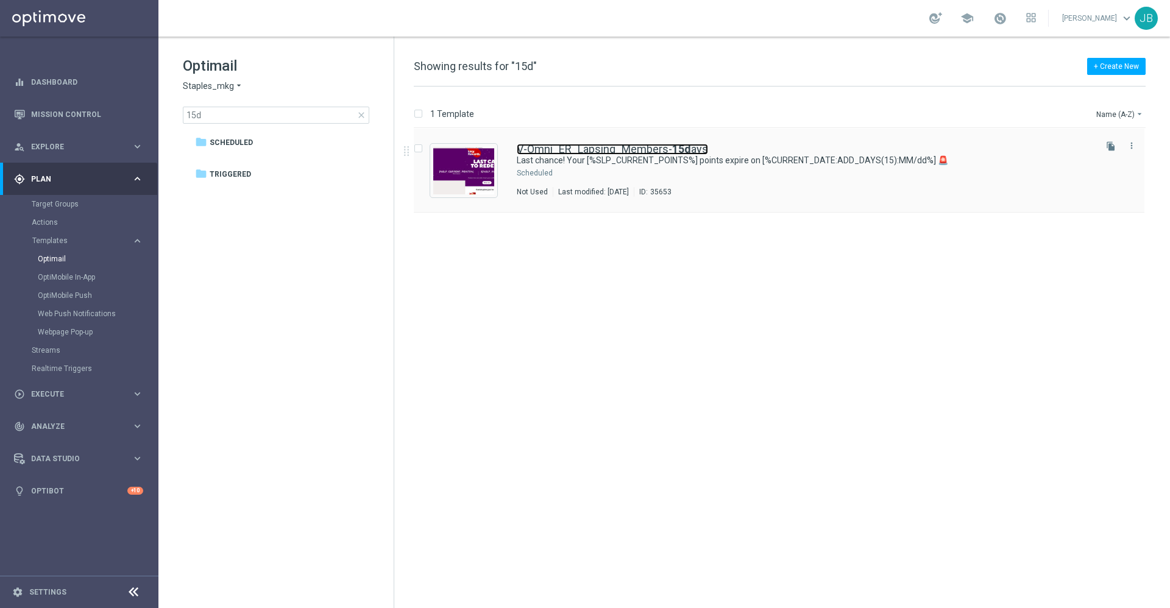
click at [589, 146] on link "V-Omni_ER_Lapsing_Members- 15d ays" at bounding box center [612, 149] width 191 height 11
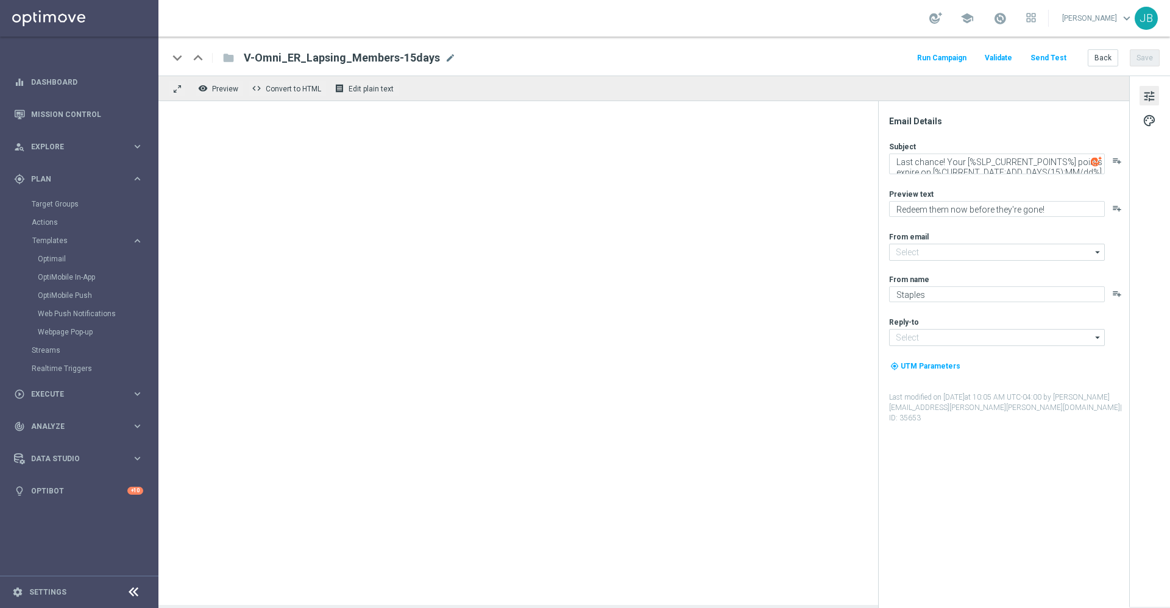
type input "staples@connected.staples.com"
type input "info@staples.com"
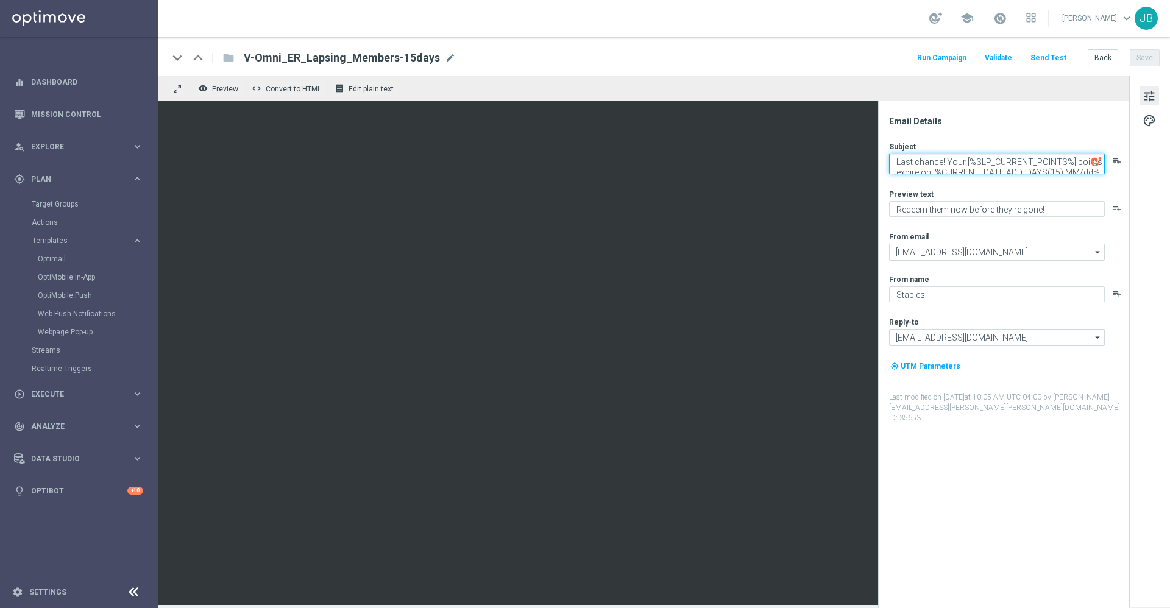
drag, startPoint x: 894, startPoint y: 160, endPoint x: 1054, endPoint y: 214, distance: 168.6
click at [1054, 214] on div "Subject Last chance! Your [%SLP_CURRENT_POINTS%] points expire on [%CURRENT_DAT…" at bounding box center [1008, 282] width 239 height 282
